Goal: Information Seeking & Learning: Learn about a topic

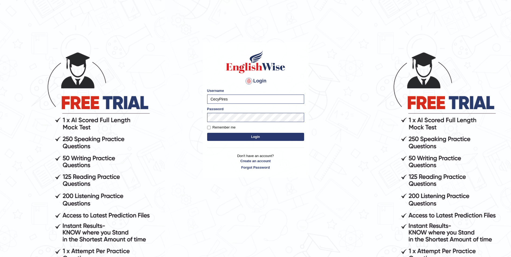
click at [199, 150] on body "Login Please fix the following errors: Username CecyPires Password Remember me …" at bounding box center [255, 154] width 511 height 257
click at [250, 138] on button "Login" at bounding box center [255, 137] width 97 height 8
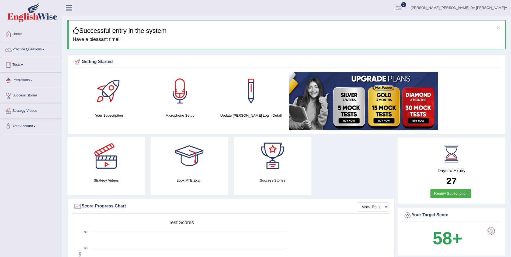
drag, startPoint x: 27, startPoint y: 81, endPoint x: 32, endPoint y: 85, distance: 6.7
click at [27, 81] on link "Predictions" at bounding box center [30, 79] width 61 height 13
click at [27, 93] on link "Latest Predictions" at bounding box center [35, 93] width 50 height 10
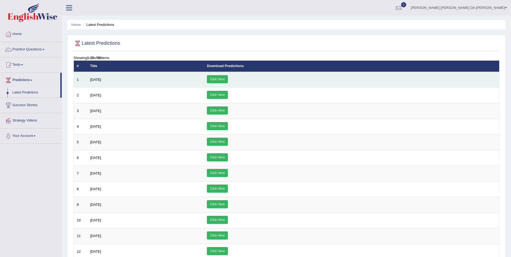
click at [228, 78] on link "Click Here" at bounding box center [217, 79] width 21 height 8
